Goal: Transaction & Acquisition: Book appointment/travel/reservation

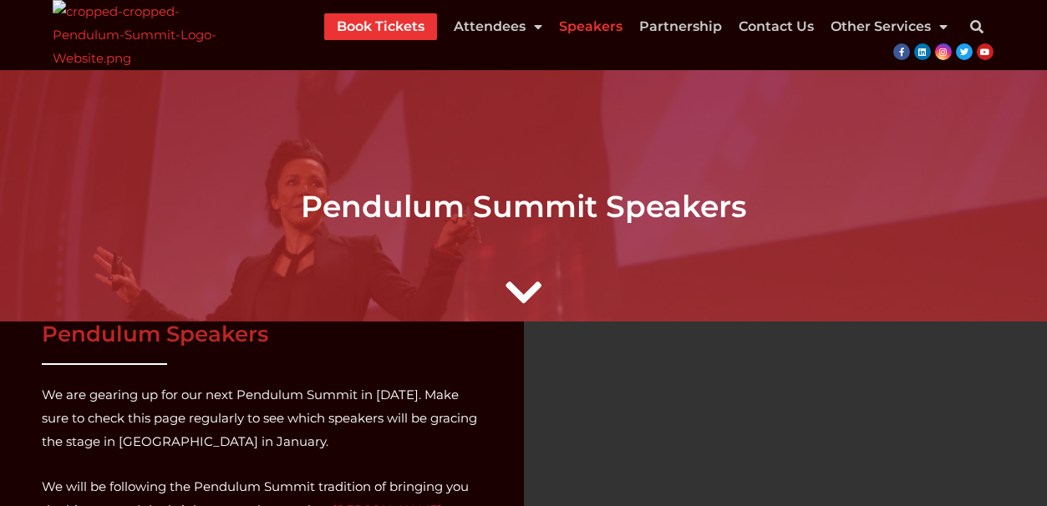
scroll to position [251, 0]
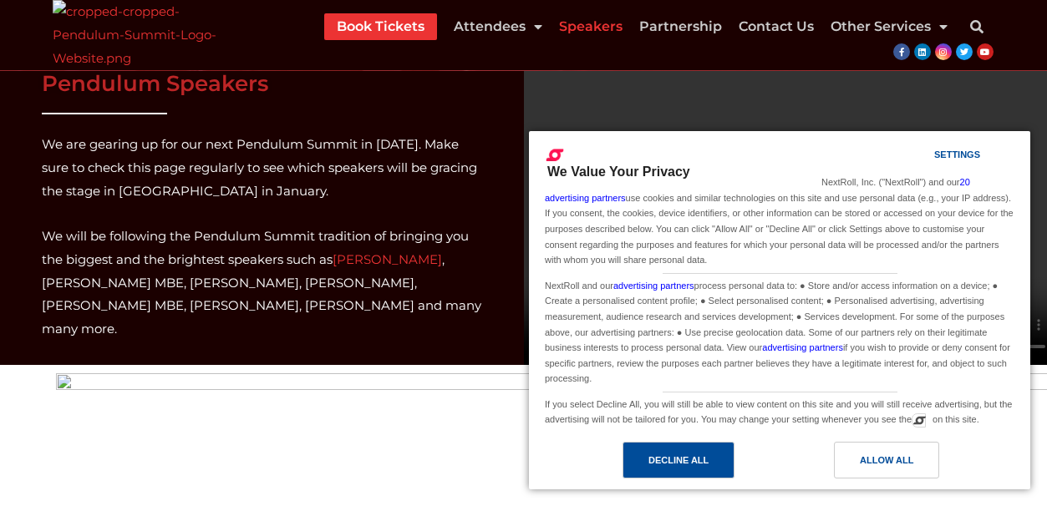
click at [711, 460] on div "Decline All" at bounding box center [678, 460] width 112 height 37
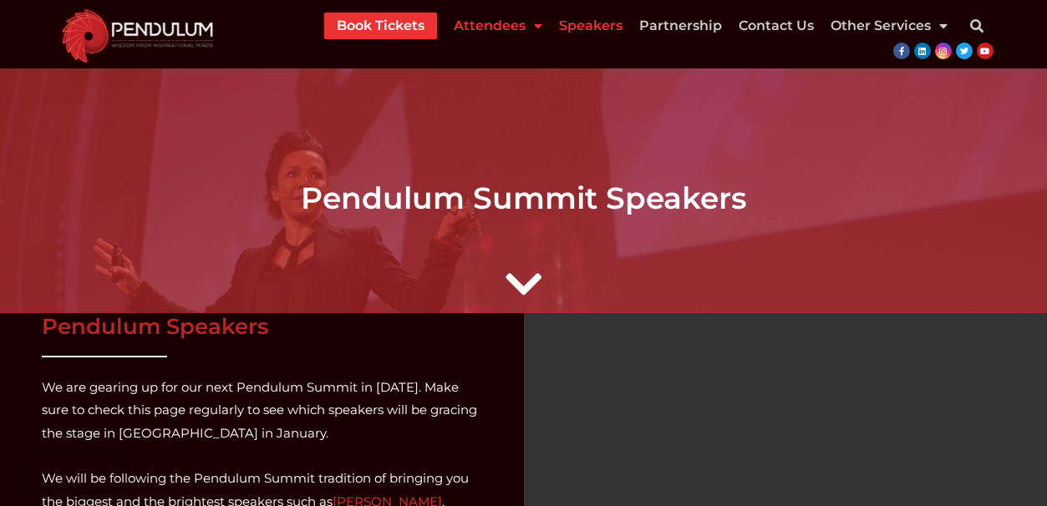
scroll to position [0, 0]
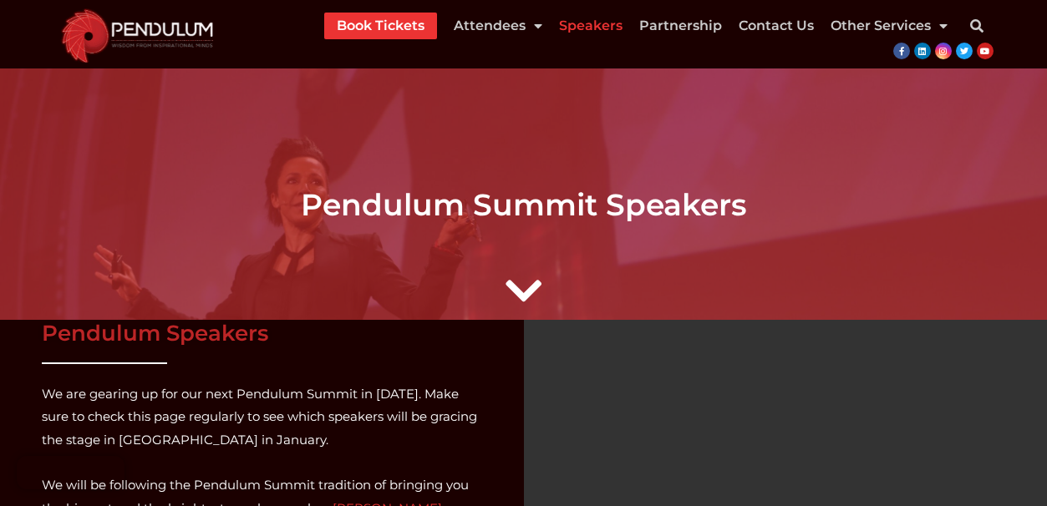
click at [369, 33] on link "Book Tickets" at bounding box center [381, 26] width 88 height 27
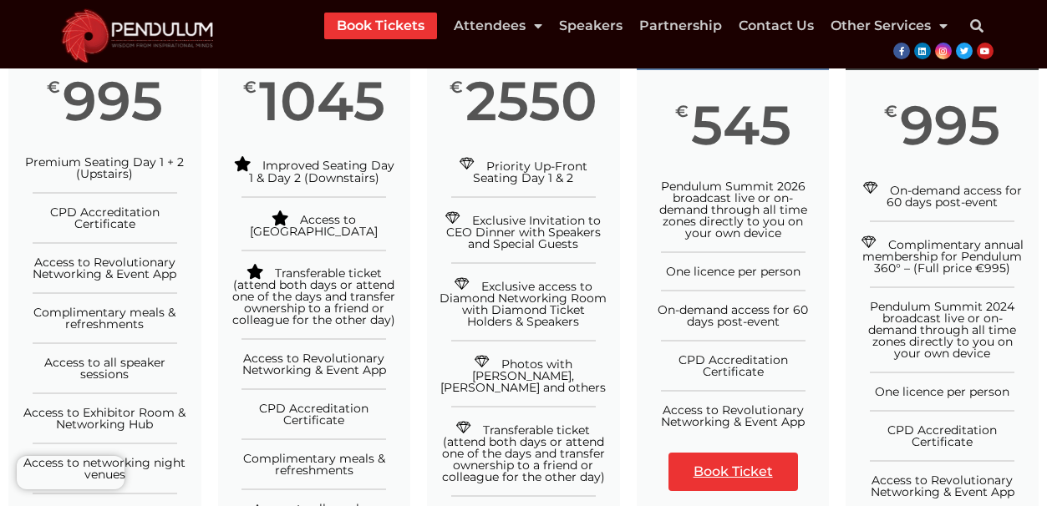
scroll to position [418, 0]
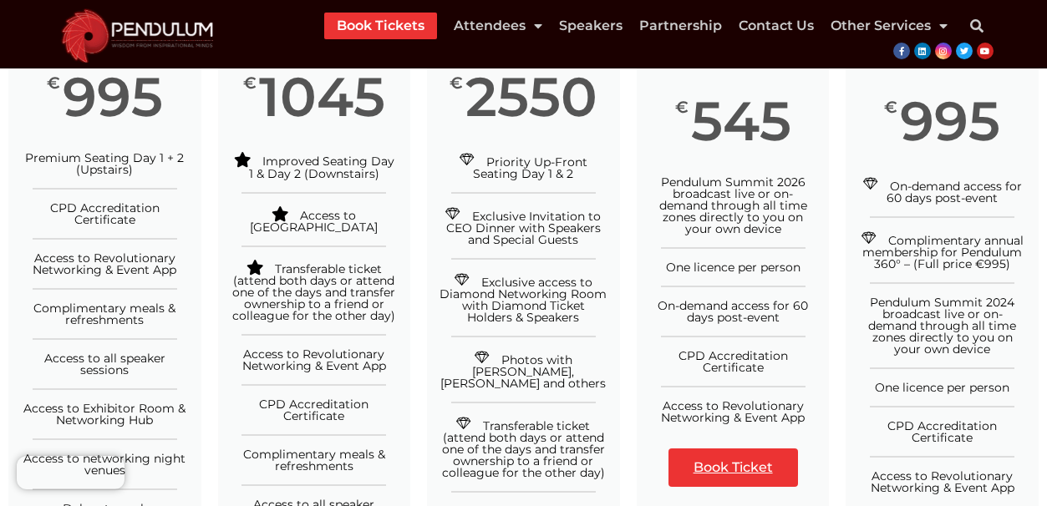
click at [743, 470] on link "Book Ticket" at bounding box center [733, 468] width 130 height 38
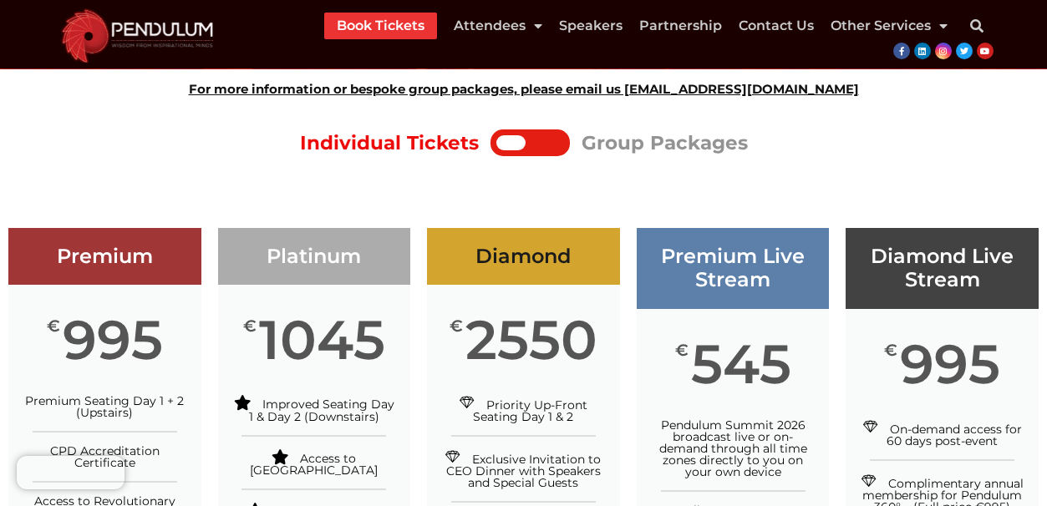
scroll to position [167, 0]
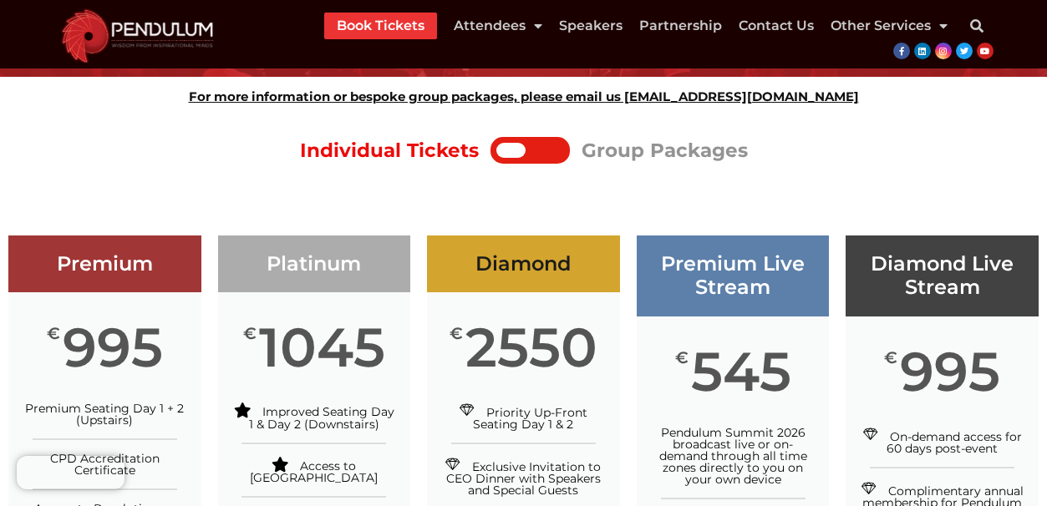
click at [559, 159] on div at bounding box center [529, 150] width 79 height 27
click at [516, 151] on div at bounding box center [510, 150] width 29 height 15
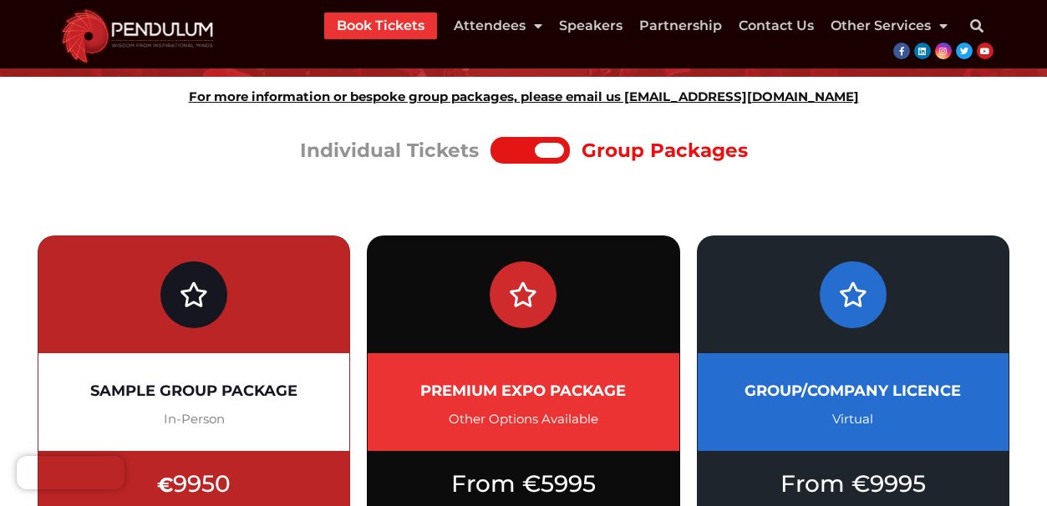
click at [499, 152] on div at bounding box center [515, 150] width 38 height 15
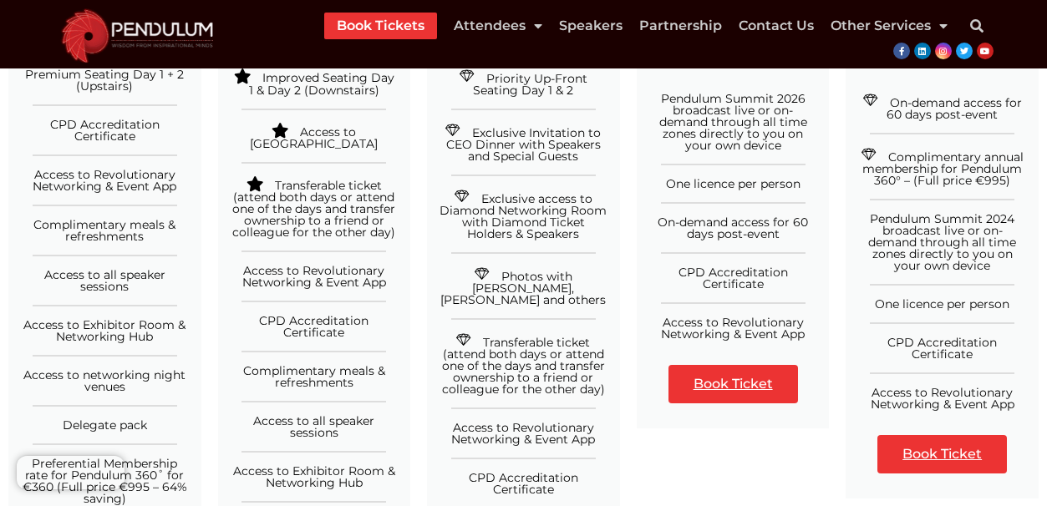
scroll to position [668, 0]
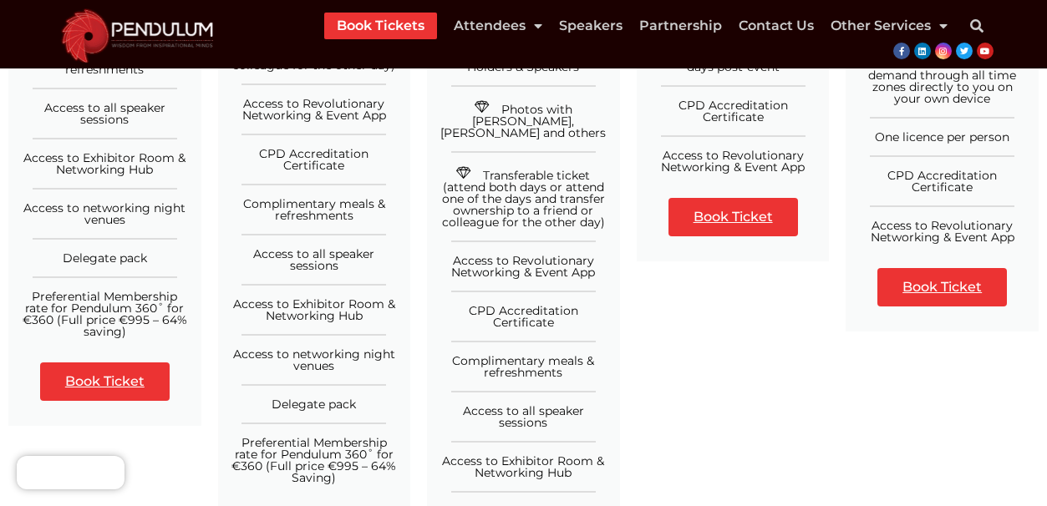
click at [139, 384] on link "Book Ticket" at bounding box center [105, 382] width 130 height 38
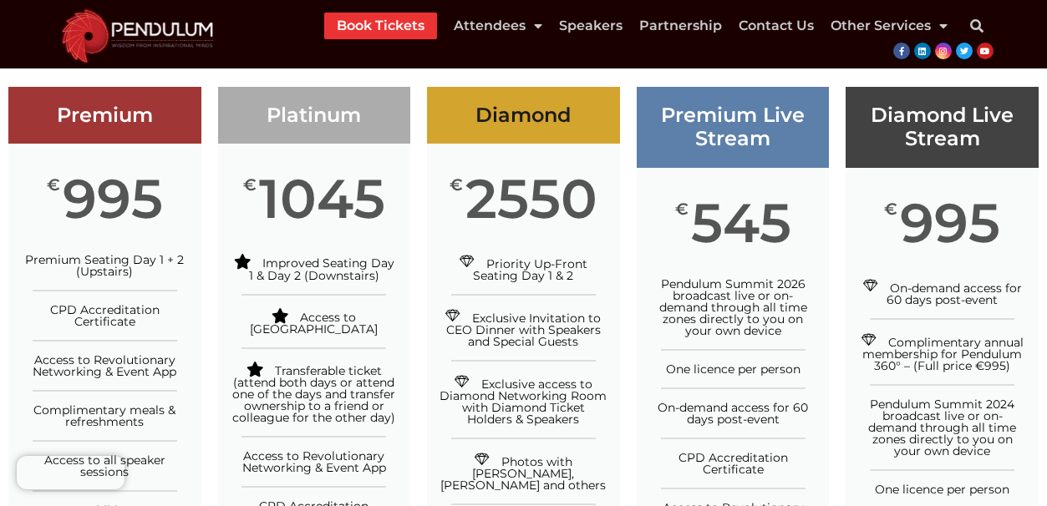
scroll to position [251, 0]
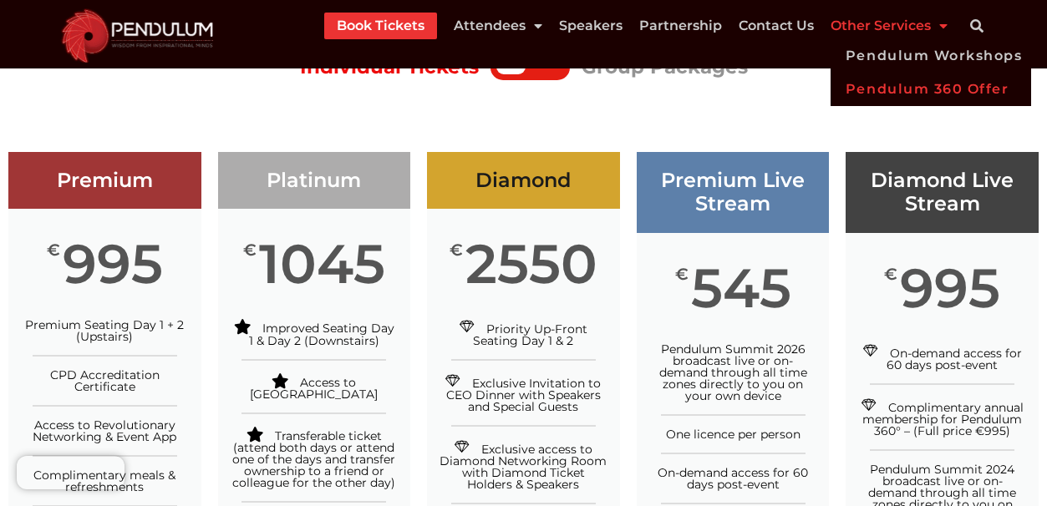
click at [872, 94] on link "Pendulum 360 Offer" at bounding box center [931, 89] width 201 height 33
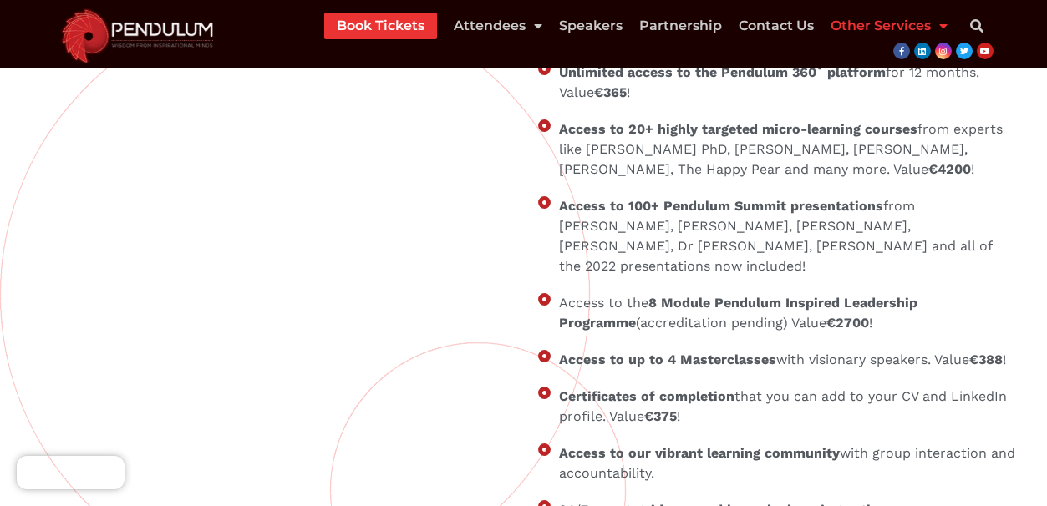
scroll to position [1920, 0]
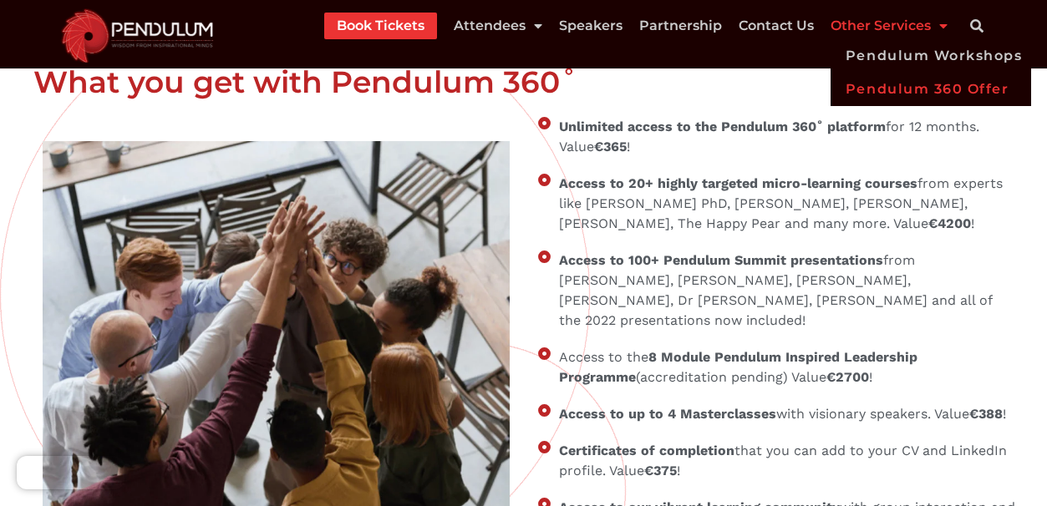
click at [404, 36] on link "Book Tickets" at bounding box center [381, 26] width 88 height 27
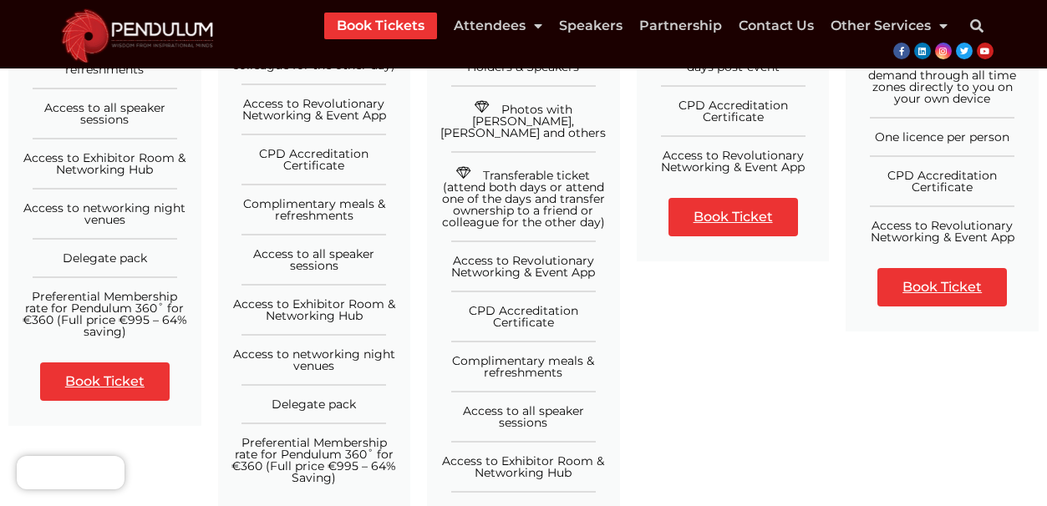
scroll to position [418, 0]
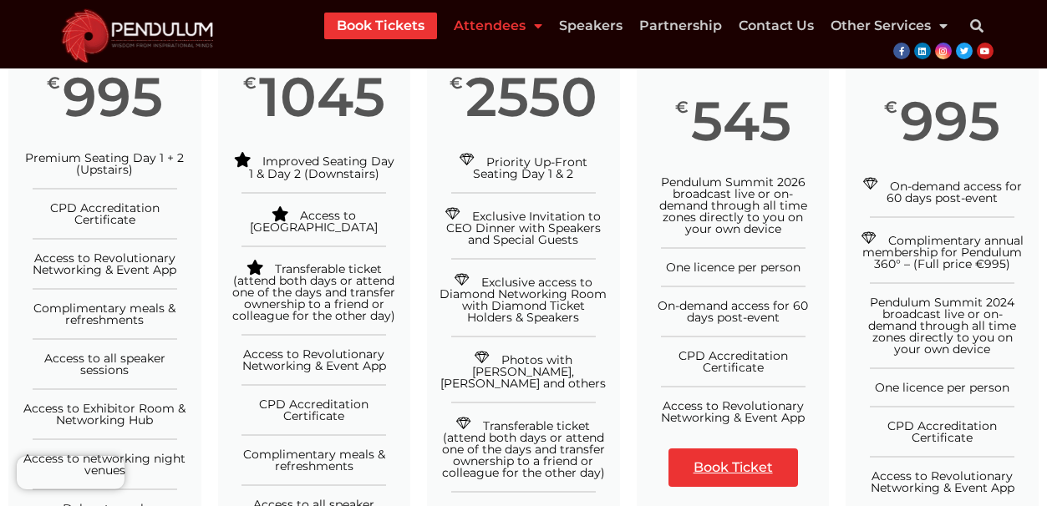
click at [499, 19] on link "Attendees" at bounding box center [498, 26] width 89 height 27
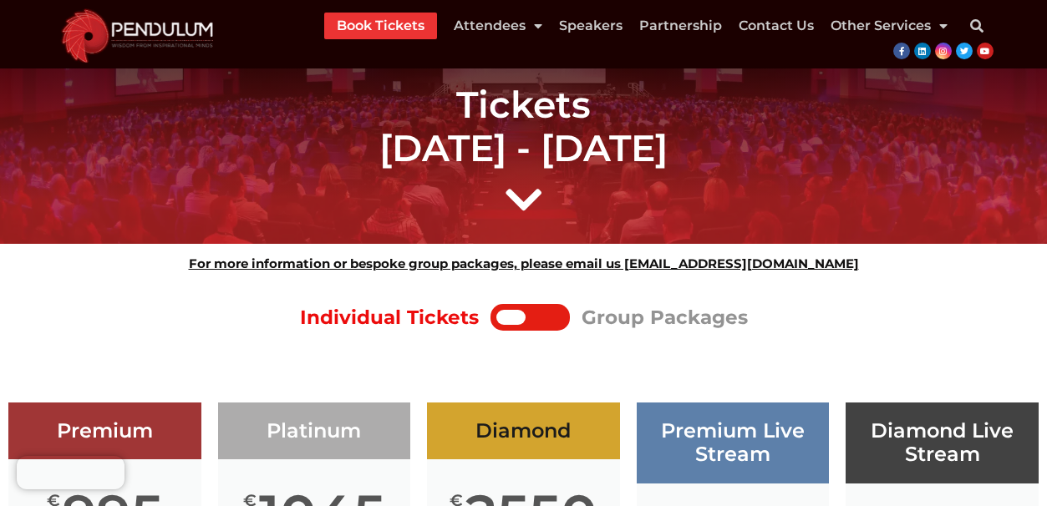
click at [419, 29] on link "Book Tickets" at bounding box center [381, 26] width 88 height 27
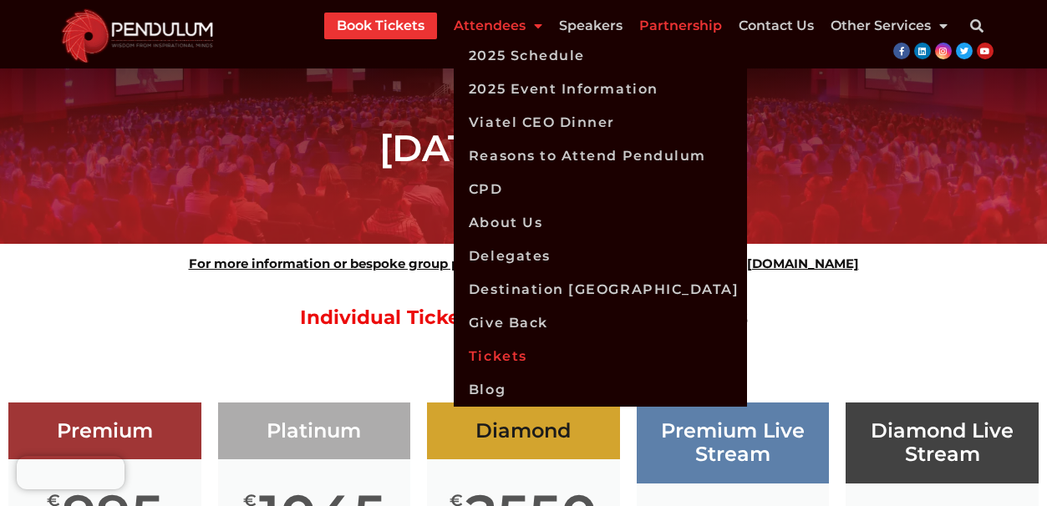
click at [664, 26] on link "Partnership" at bounding box center [680, 26] width 83 height 27
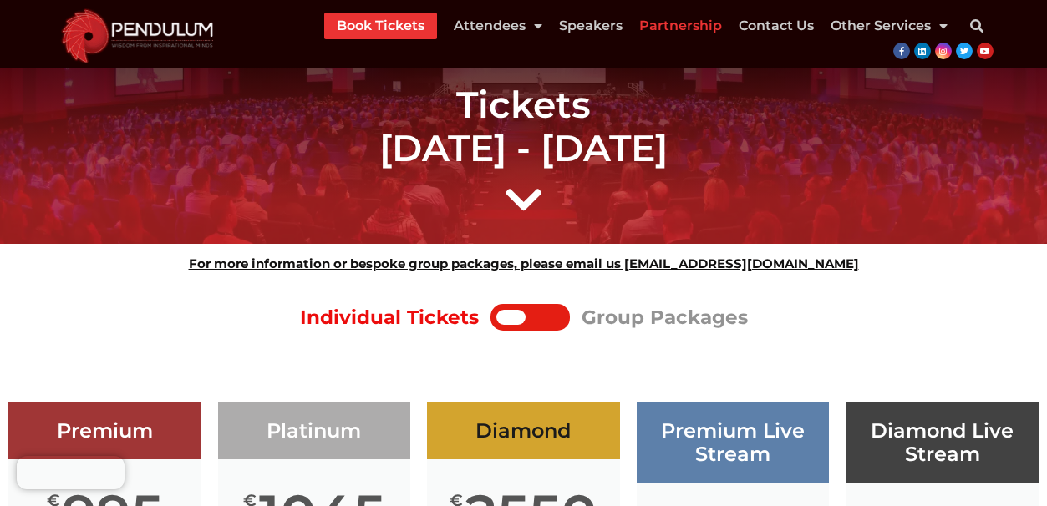
click at [664, 26] on link "Partnership" at bounding box center [680, 26] width 83 height 27
click at [605, 32] on link "Speakers" at bounding box center [591, 26] width 64 height 27
click at [607, 29] on link "Speakers" at bounding box center [591, 26] width 64 height 27
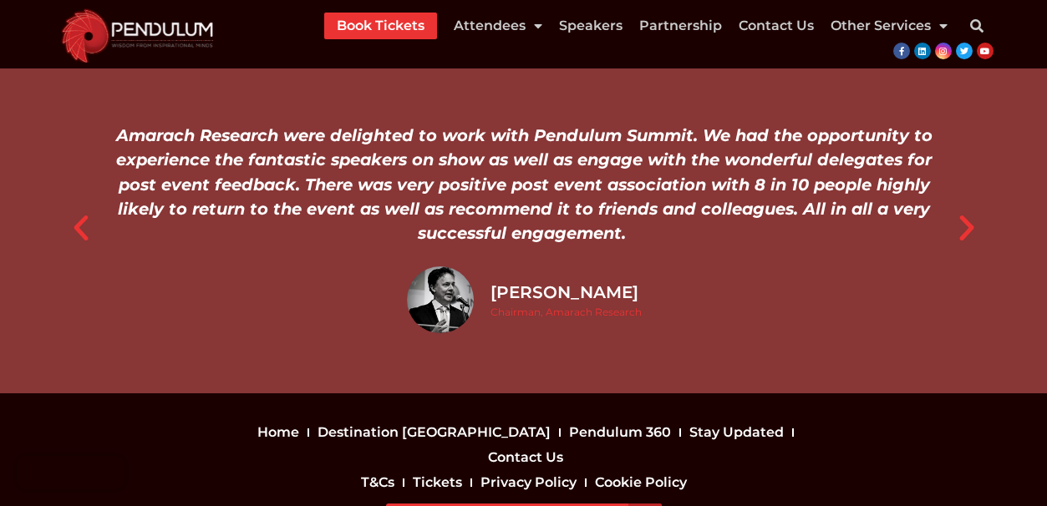
scroll to position [1755, 0]
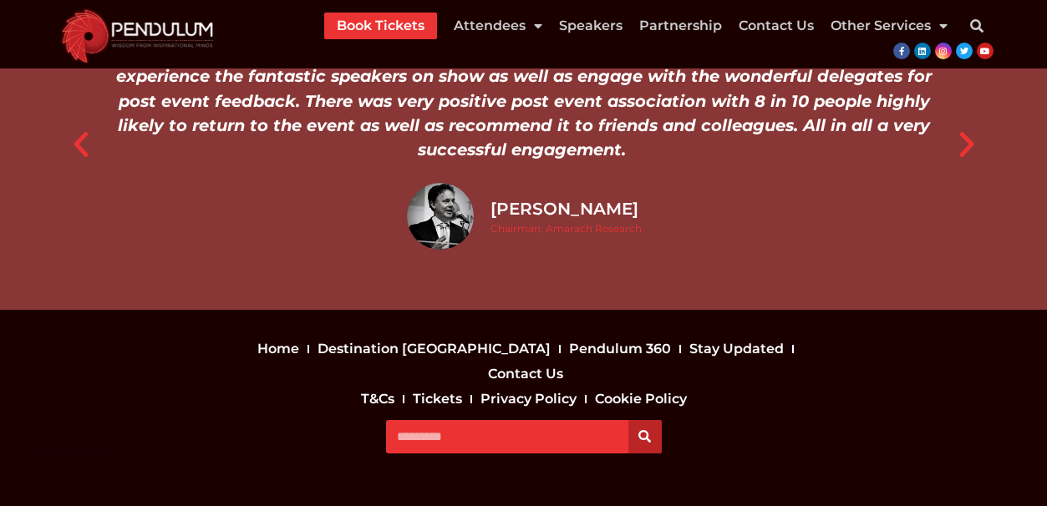
click at [565, 337] on link "Pendulum 360" at bounding box center [620, 349] width 110 height 25
click at [377, 27] on link "Book Tickets" at bounding box center [381, 26] width 88 height 27
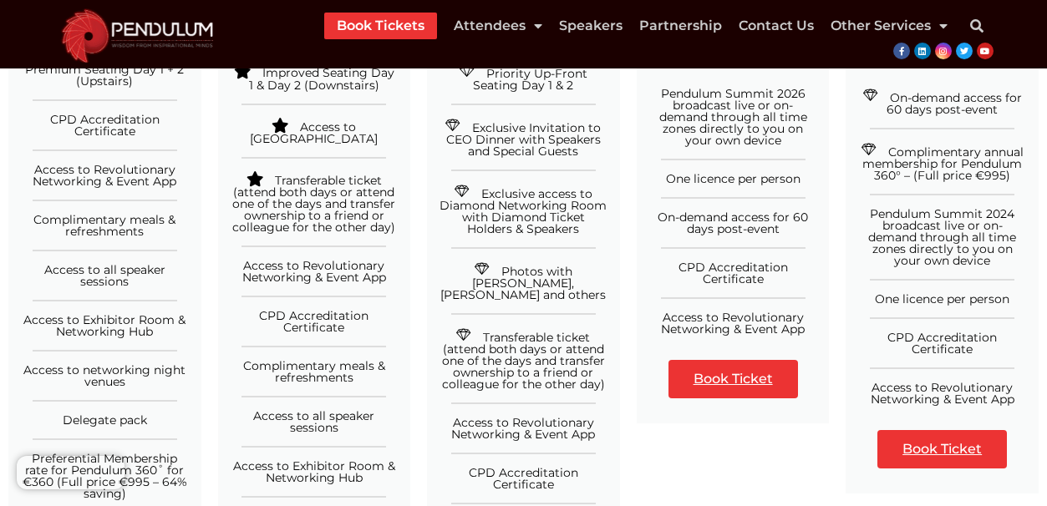
scroll to position [590, 0]
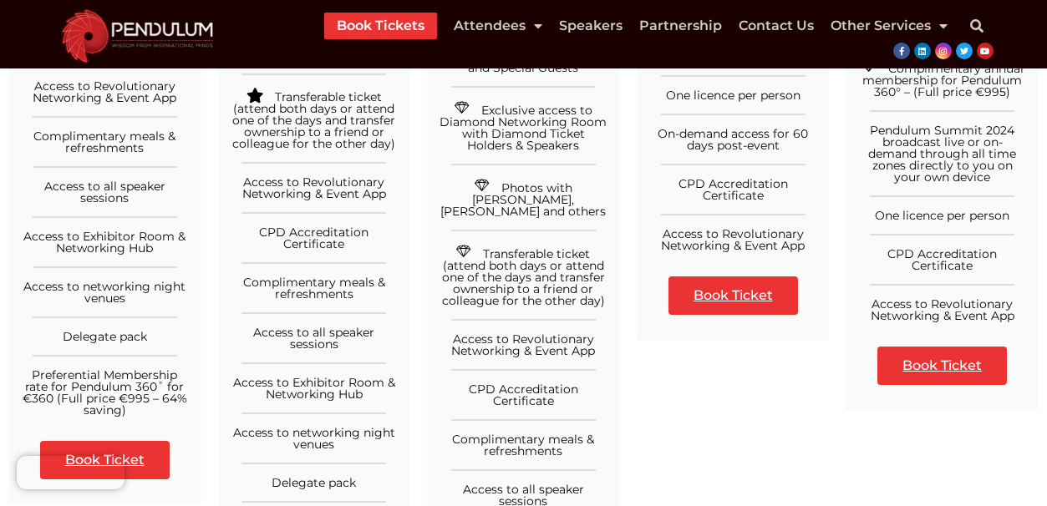
click at [109, 338] on span "Delegate pack" at bounding box center [105, 336] width 84 height 15
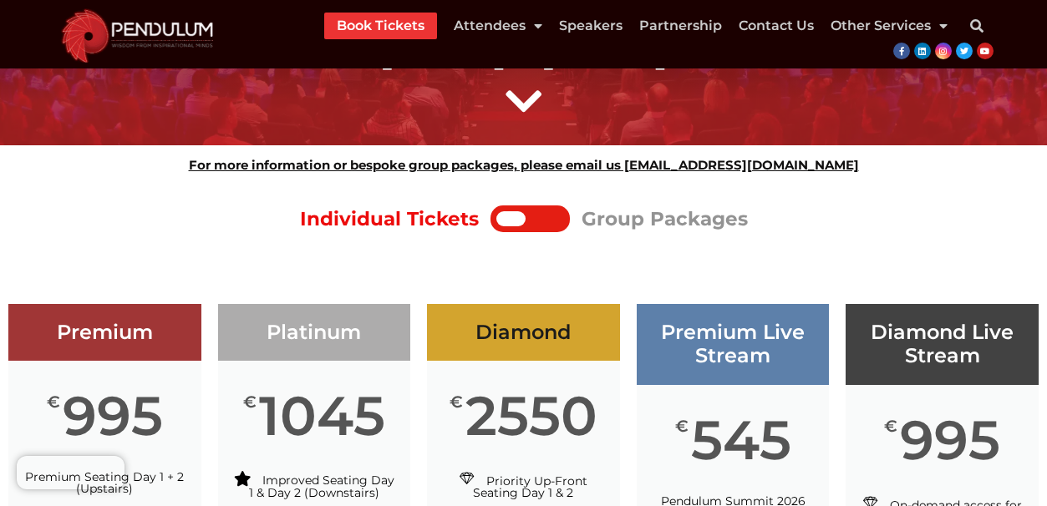
scroll to position [0, 0]
